Goal: Check status

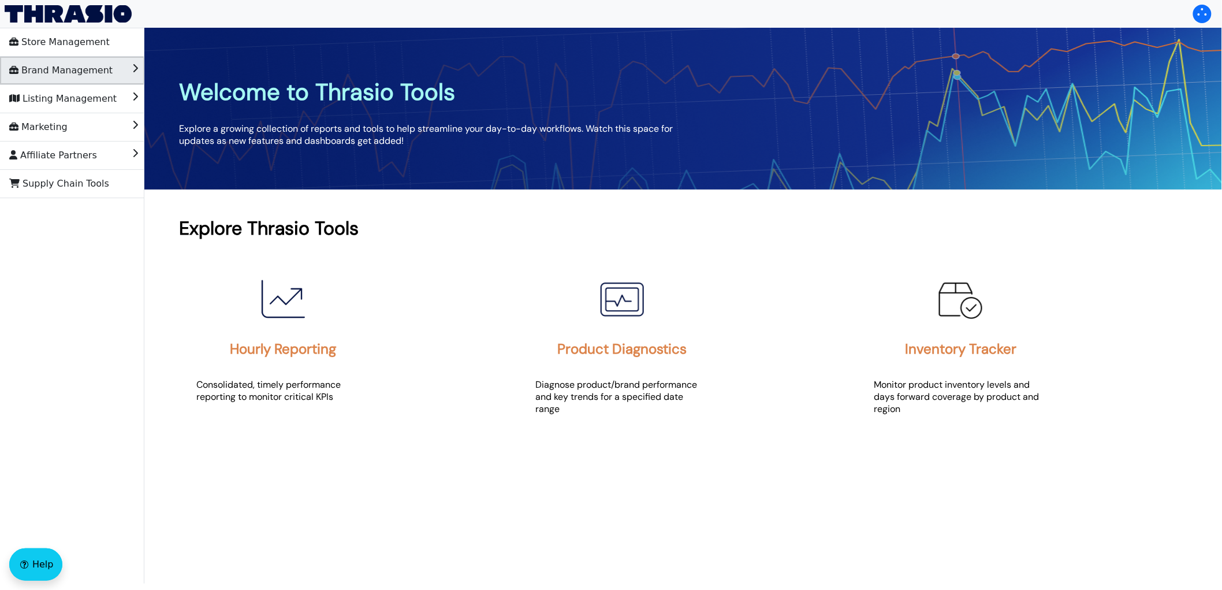
click at [62, 64] on span "Brand Management" at bounding box center [60, 70] width 103 height 18
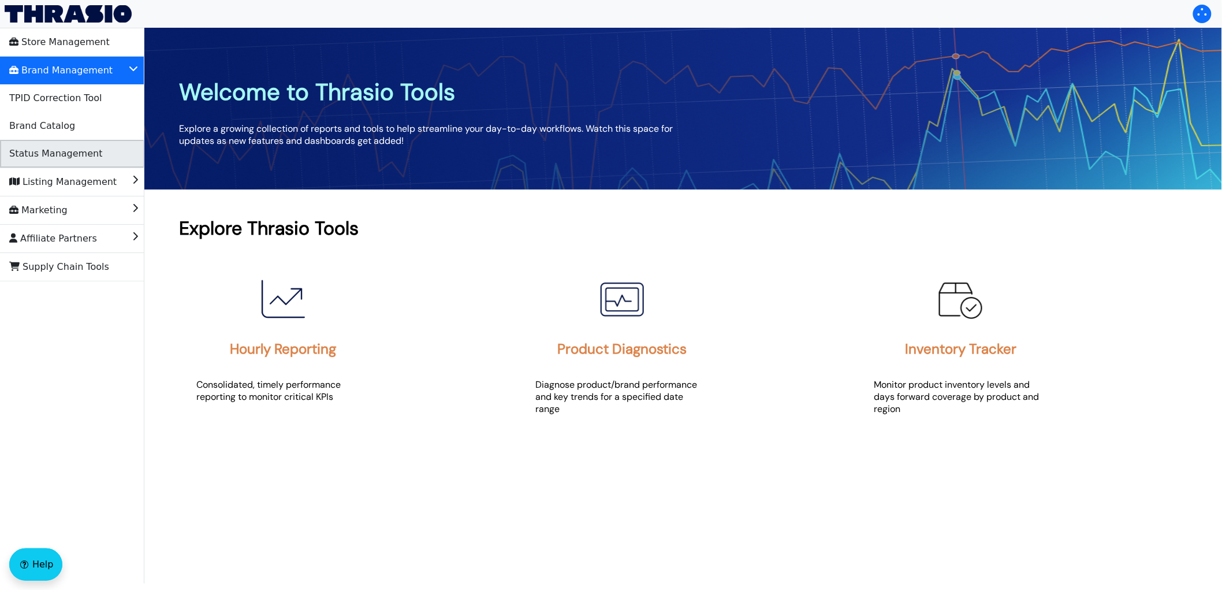
click at [94, 153] on li "Status Management" at bounding box center [72, 154] width 144 height 28
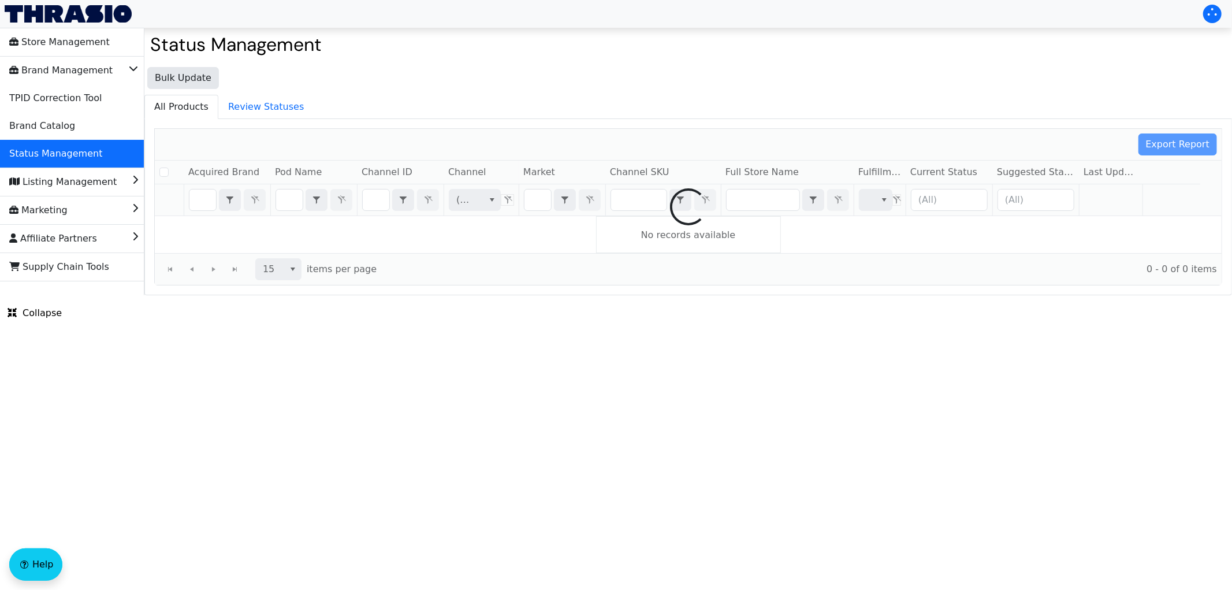
checkbox input "false"
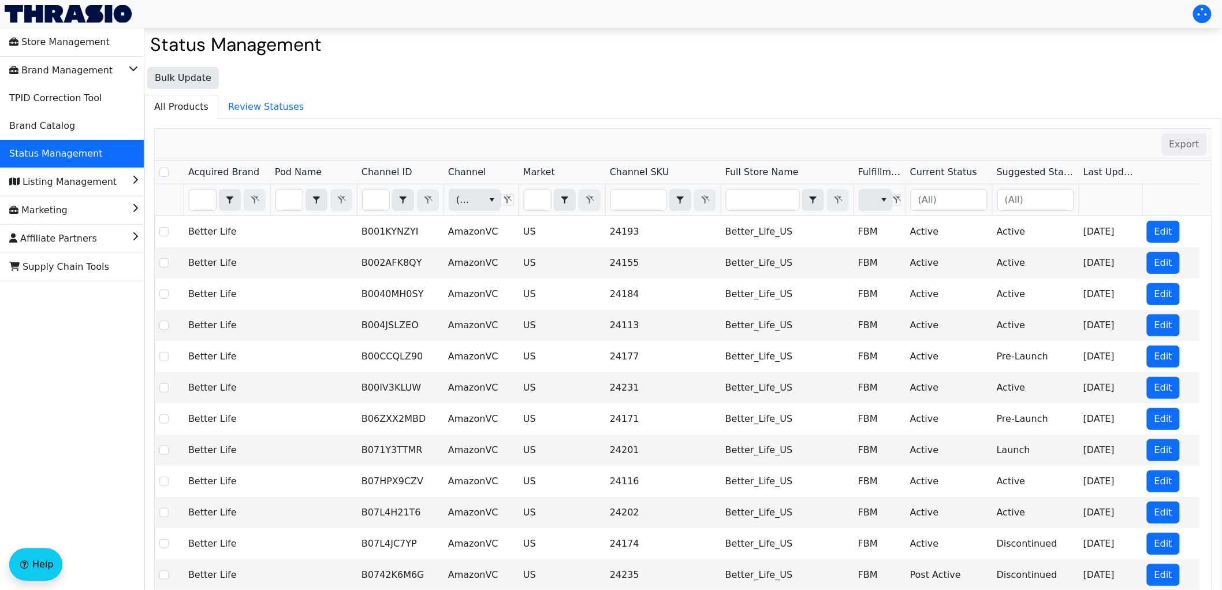
click at [89, 408] on div "Store Management Brand Management TPID Correction Tool Brand Catalog Status Man…" at bounding box center [72, 380] width 144 height 704
click at [374, 197] on input "Filter" at bounding box center [376, 199] width 27 height 21
type input "B0FJMPHMBN"
checkbox input "true"
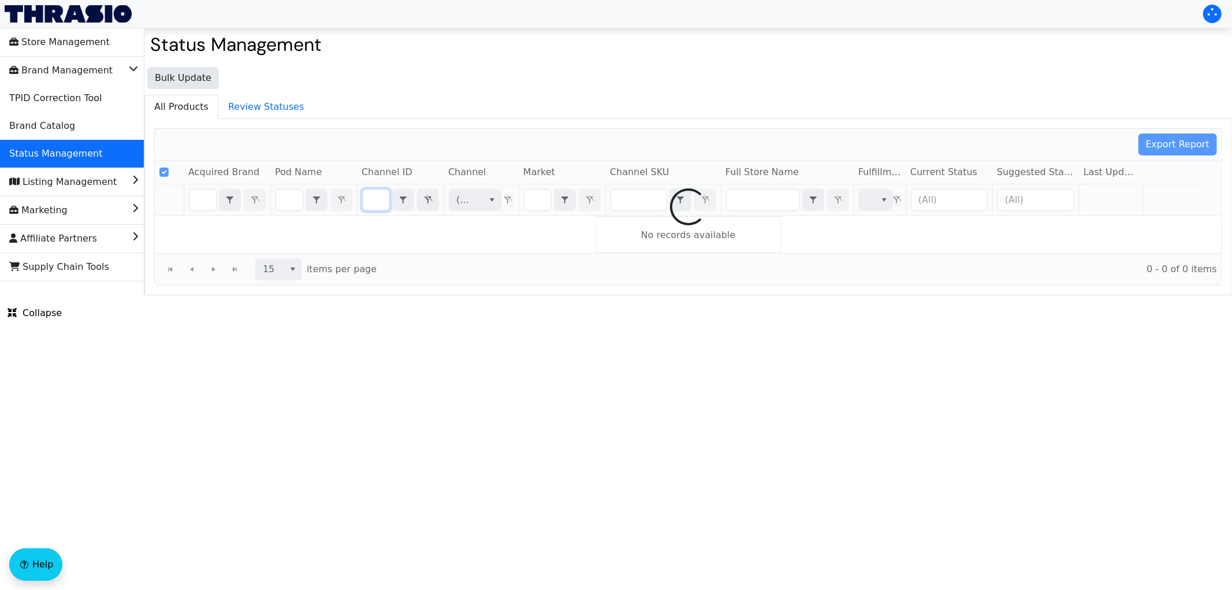
type input "B0FJMPHMBN"
checkbox input "false"
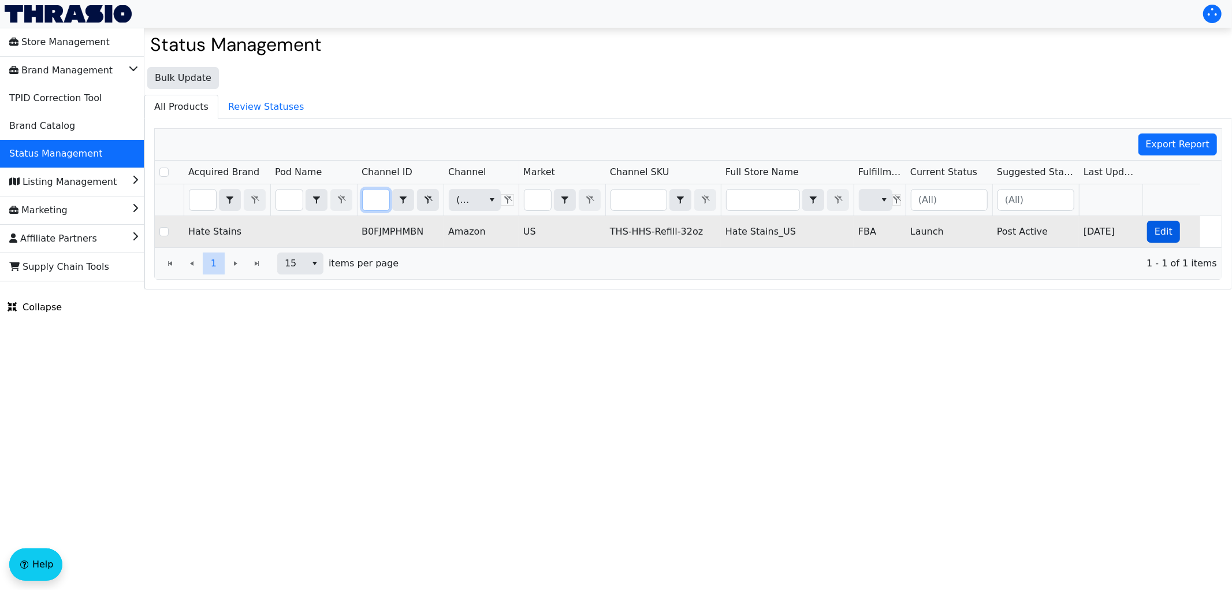
type input "B0FJMPHMBN"
click at [1158, 233] on span "Edit" at bounding box center [1164, 232] width 18 height 14
checkbox input "true"
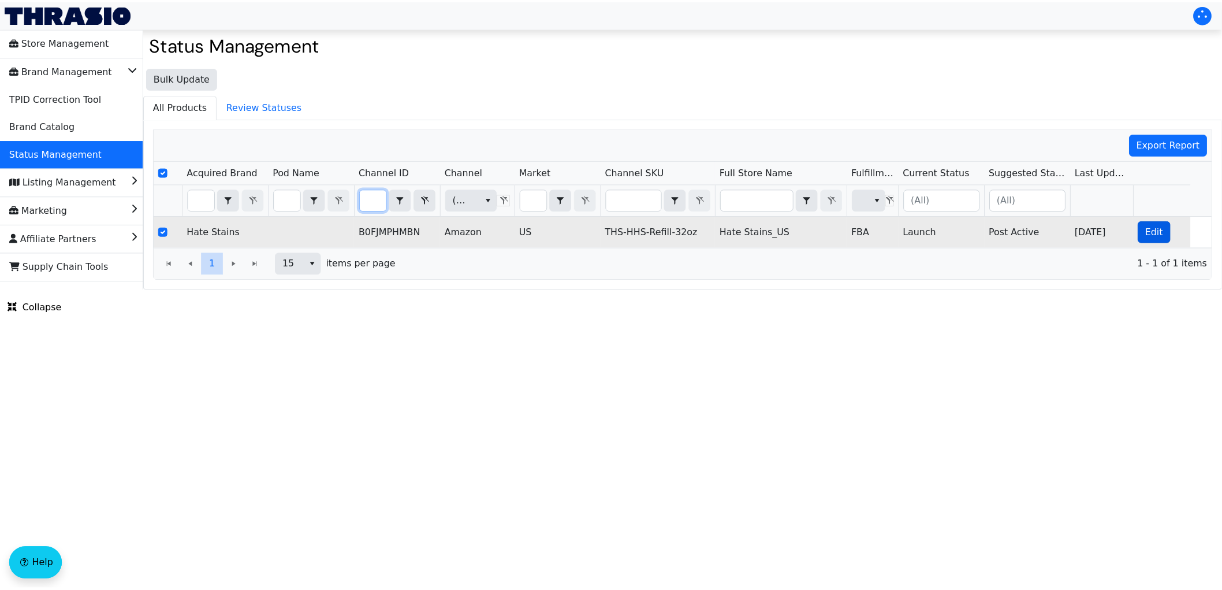
scroll to position [0, 0]
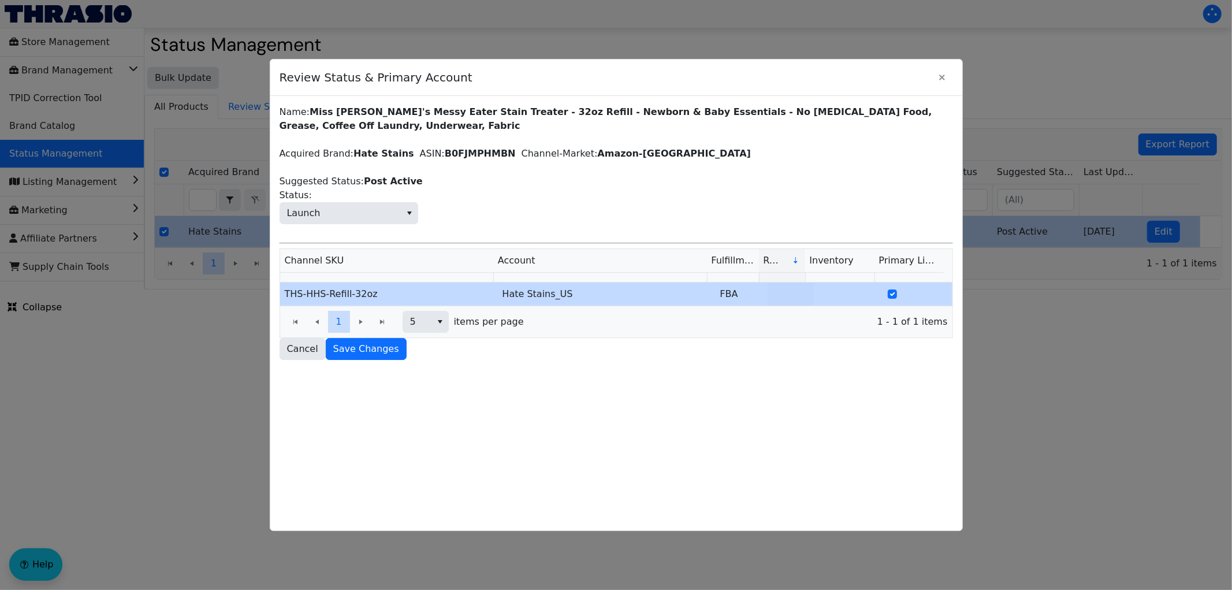
drag, startPoint x: 166, startPoint y: 387, endPoint x: 186, endPoint y: 307, distance: 82.8
click at [165, 382] on div at bounding box center [616, 295] width 1232 height 590
drag, startPoint x: 293, startPoint y: 350, endPoint x: 99, endPoint y: 127, distance: 295.3
click at [293, 349] on span "Cancel" at bounding box center [302, 349] width 31 height 14
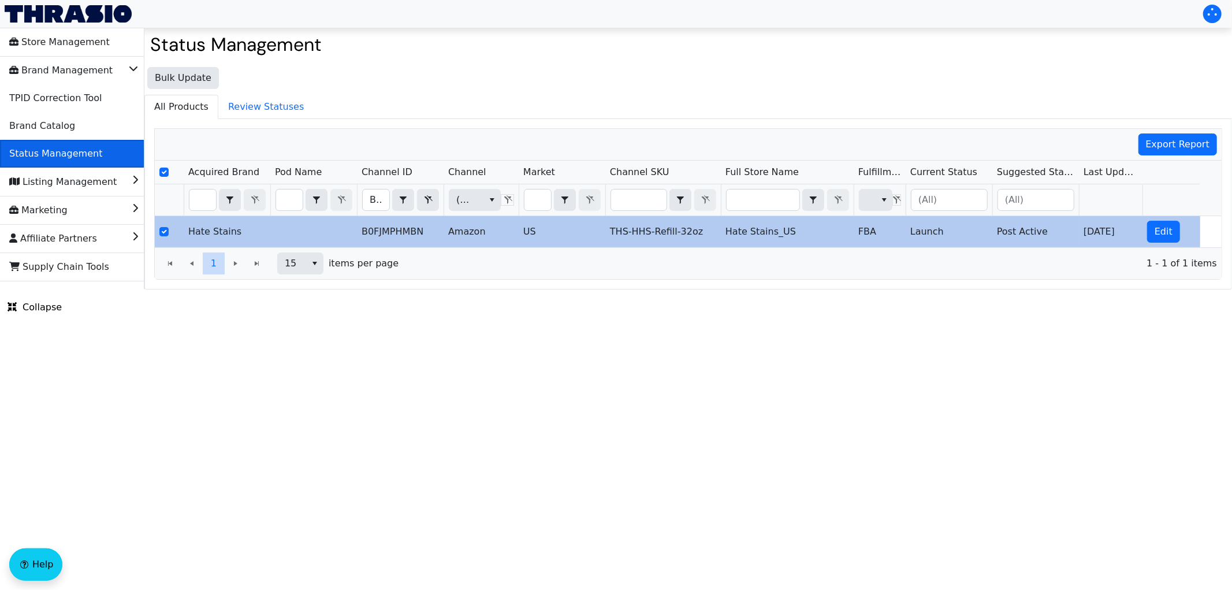
click at [76, 149] on span "Status Management" at bounding box center [55, 153] width 93 height 18
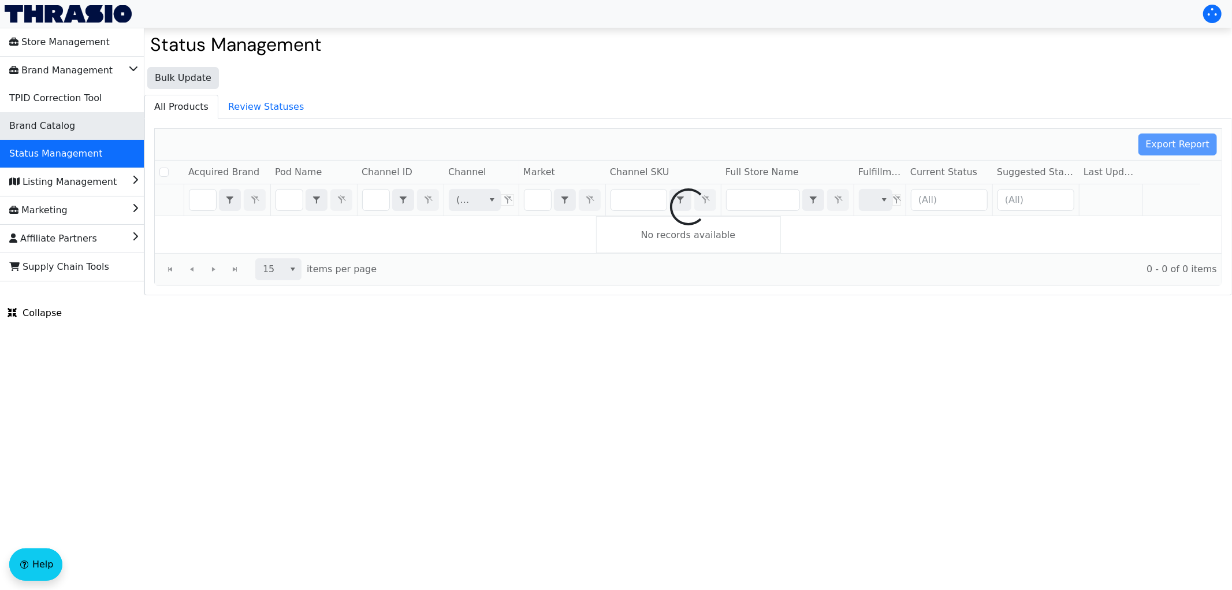
checkbox input "false"
